Goal: Information Seeking & Learning: Learn about a topic

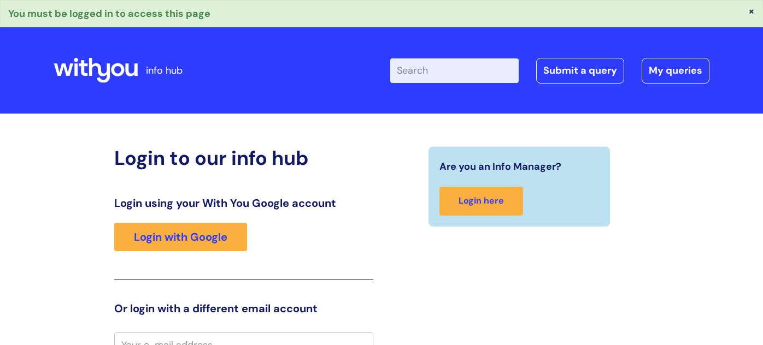
scroll to position [10, 0]
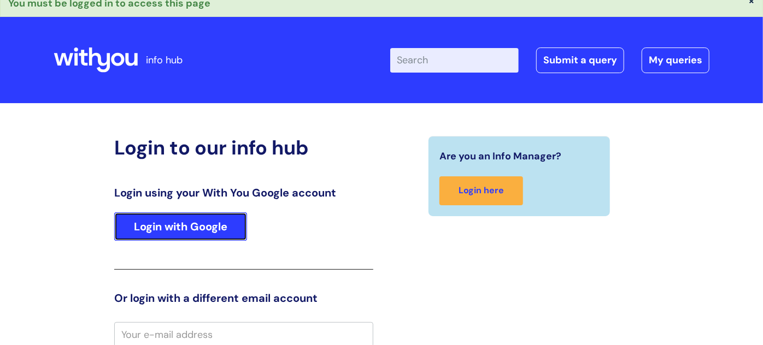
click at [189, 221] on link "Login with Google" at bounding box center [180, 227] width 133 height 28
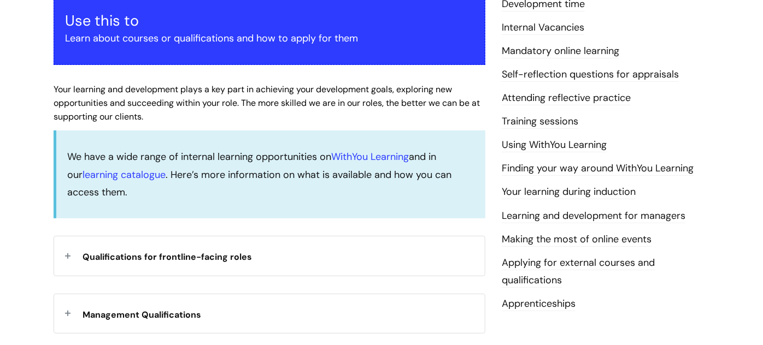
scroll to position [266, 0]
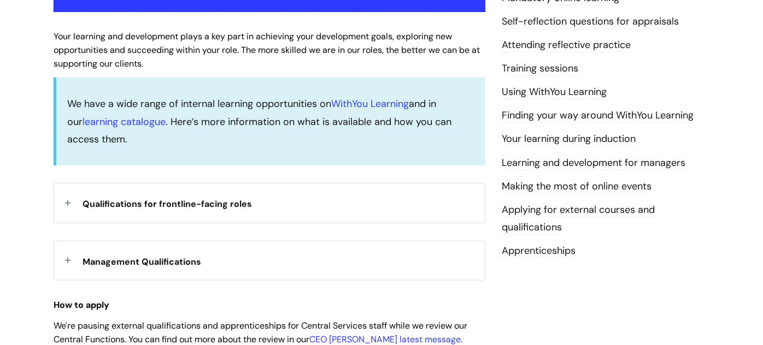
click at [71, 202] on div "Qualifications for frontline-facing roles" at bounding box center [269, 203] width 431 height 39
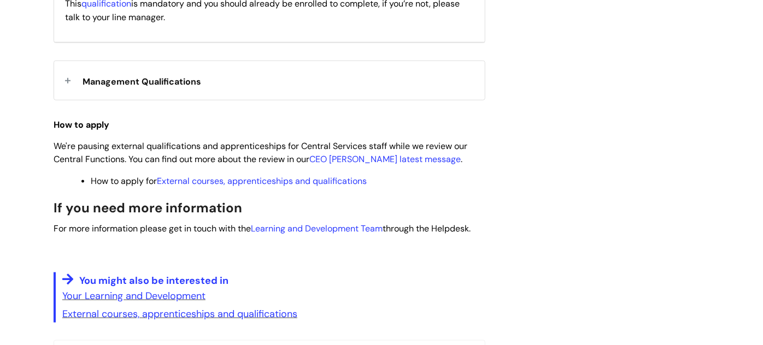
scroll to position [624, 0]
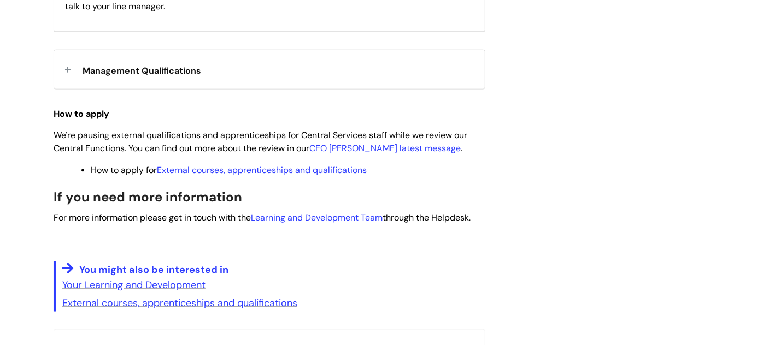
click at [70, 82] on div "Management Qualifications" at bounding box center [269, 69] width 431 height 39
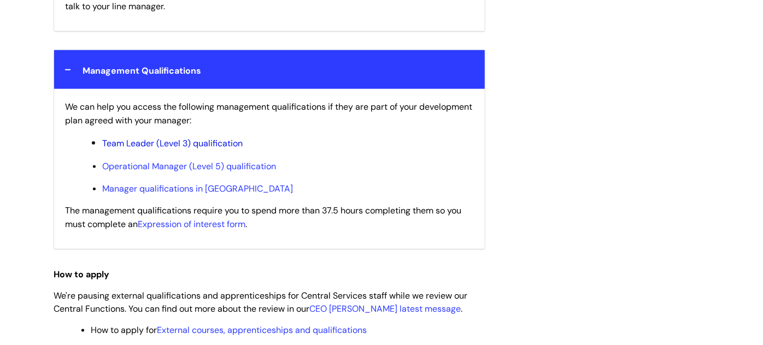
click at [172, 149] on link "Team Leader (Level 3) qualification" at bounding box center [172, 143] width 140 height 11
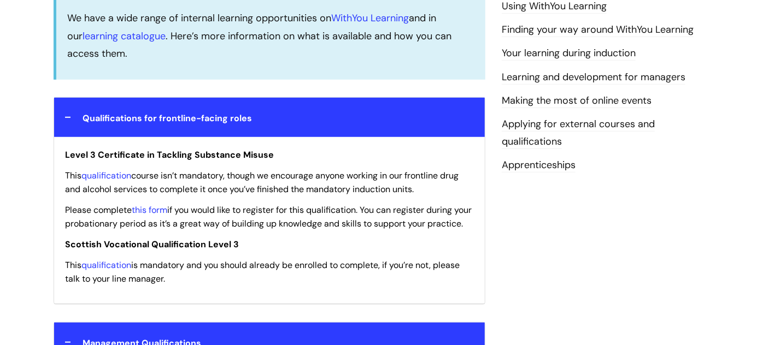
scroll to position [398, 0]
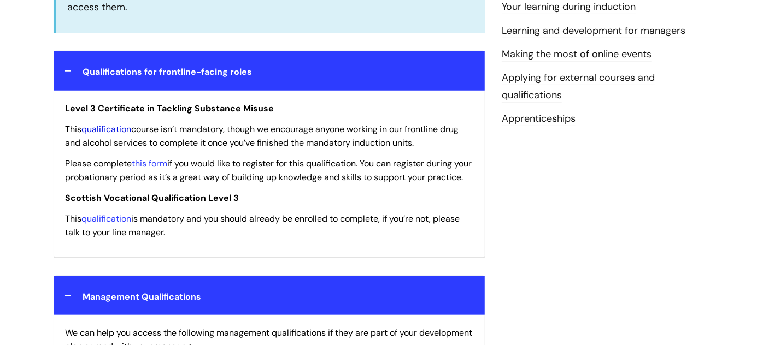
click at [104, 128] on link "qualification" at bounding box center [106, 128] width 50 height 11
